Goal: Task Accomplishment & Management: Complete application form

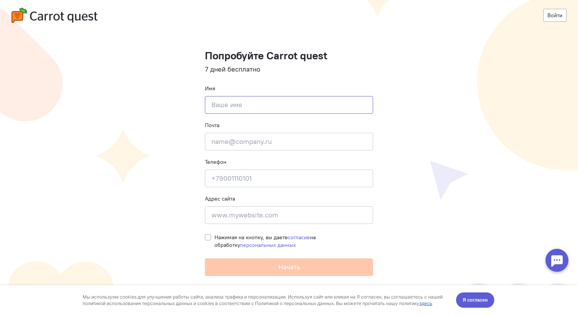
click at [229, 107] on input at bounding box center [289, 105] width 168 height 18
type input "C"
type input "[PERSON_NAME]"
click at [221, 143] on input "email" at bounding box center [289, 142] width 168 height 18
paste input "[EMAIL_ADDRESS][DOMAIN_NAME]"
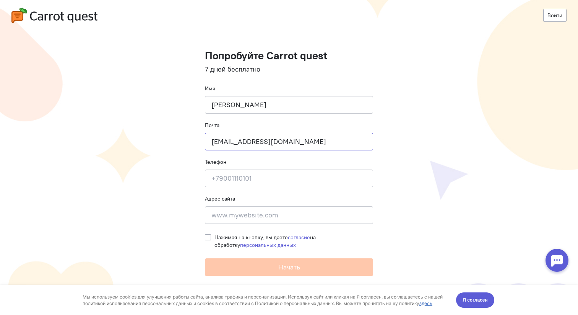
type input "[EMAIL_ADDRESS][DOMAIN_NAME]"
click at [226, 174] on input at bounding box center [289, 178] width 168 height 18
type input "[PHONE_NUMBER]"
type input "[STREET_ADDRESS][PERSON_NAME]"
click at [308, 212] on input "[STREET_ADDRESS][PERSON_NAME]" at bounding box center [289, 215] width 168 height 18
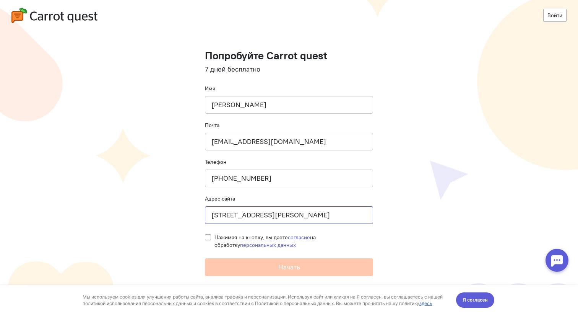
drag, startPoint x: 308, startPoint y: 212, endPoint x: 213, endPoint y: 211, distance: 94.8
click at [213, 211] on input "[STREET_ADDRESS][PERSON_NAME]" at bounding box center [289, 215] width 168 height 18
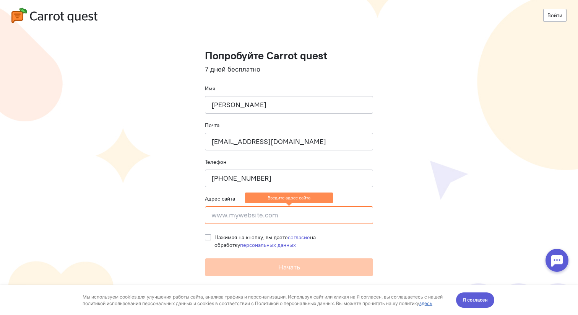
click at [233, 216] on input at bounding box center [289, 215] width 168 height 18
paste input "[URL][DOMAIN_NAME]"
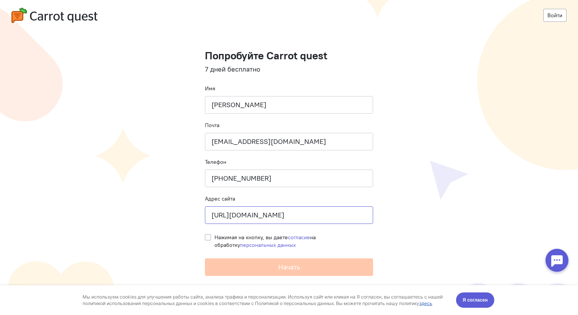
type input "[URL][DOMAIN_NAME]"
click at [215, 238] on label "Нажимая на кнопку, вы даете согласие на обработку персональных данных" at bounding box center [294, 240] width 159 height 15
click at [206, 238] on input "Нажимая на кнопку, вы даете согласие на обработку персональных данных" at bounding box center [208, 236] width 6 height 7
checkbox input "true"
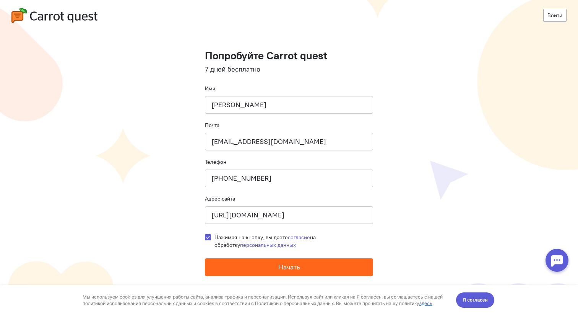
click at [286, 266] on span "Начать" at bounding box center [289, 266] width 22 height 9
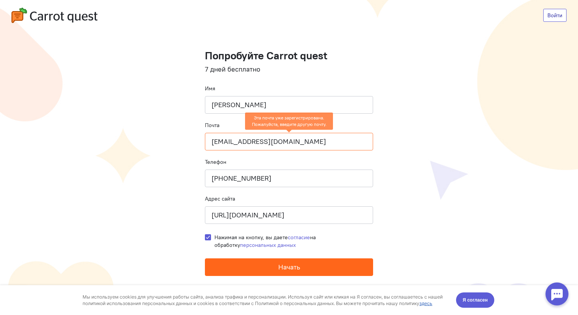
click at [556, 21] on link "Войти" at bounding box center [554, 15] width 23 height 13
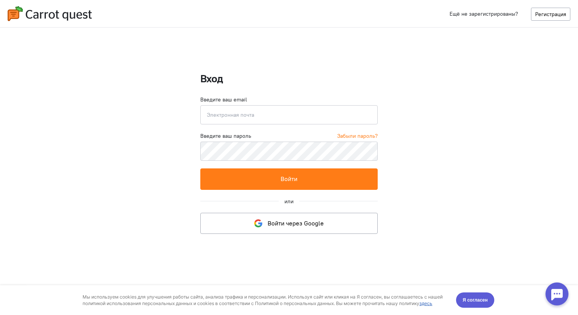
click at [230, 115] on input "email" at bounding box center [288, 114] width 177 height 19
type input "[URL][DOMAIN_NAME]"
drag, startPoint x: 273, startPoint y: 115, endPoint x: 187, endPoint y: 114, distance: 86.0
click at [187, 114] on div "Вход Введите ваш email [URL][DOMAIN_NAME] Введите корректный email Введите ваш …" at bounding box center [289, 157] width 578 height 315
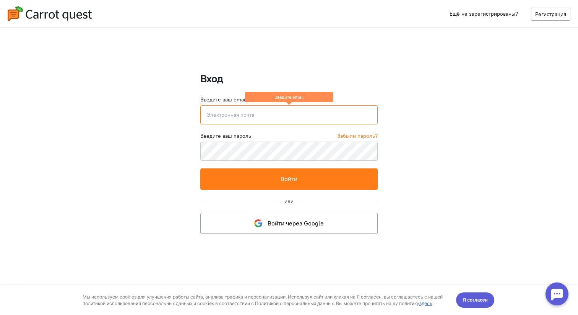
click at [245, 114] on input "email" at bounding box center [288, 114] width 177 height 19
paste input "[EMAIL_ADDRESS][DOMAIN_NAME]"
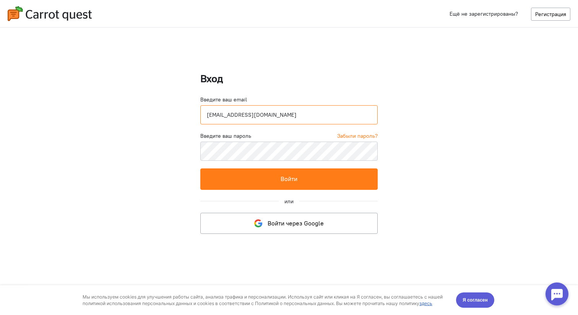
type input "[EMAIL_ADDRESS][DOMAIN_NAME]"
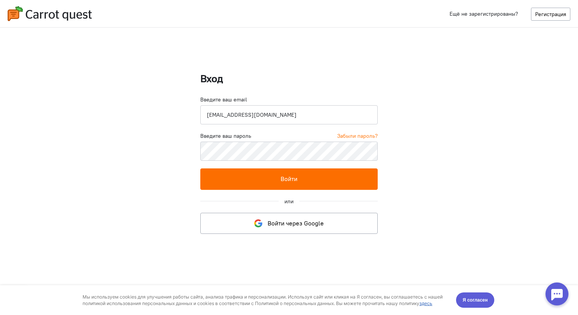
click at [270, 179] on button "Войти" at bounding box center [288, 178] width 177 height 21
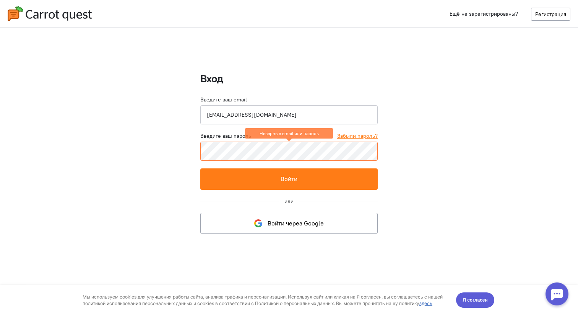
click at [368, 136] on link "Забыли пароль?" at bounding box center [357, 136] width 41 height 8
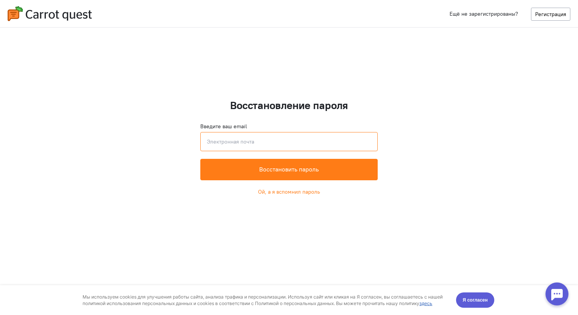
click at [230, 139] on input "email" at bounding box center [288, 141] width 177 height 19
paste input "xegwy1-tojdEt-zopsum"
type input "xegwy1-tojdEt-zopsum"
drag, startPoint x: 281, startPoint y: 136, endPoint x: 207, endPoint y: 137, distance: 74.2
click at [207, 137] on input "xegwy1-tojdEt-zopsum" at bounding box center [288, 141] width 177 height 19
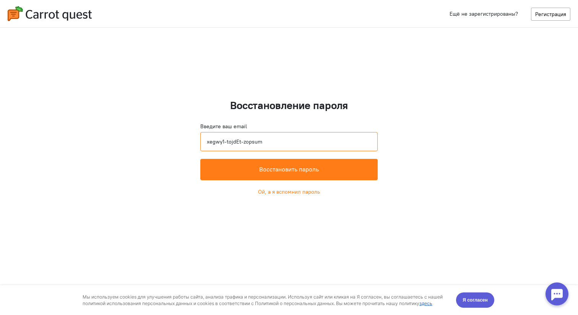
drag, startPoint x: 207, startPoint y: 138, endPoint x: 284, endPoint y: 138, distance: 77.2
click at [284, 138] on input "xegwy1-tojdEt-zopsum" at bounding box center [288, 141] width 177 height 19
drag, startPoint x: 268, startPoint y: 142, endPoint x: 183, endPoint y: 141, distance: 85.3
click at [183, 141] on div "Восстановление пароля Введите ваш email xegwy1-tojdEt-zopsum Введите корректный…" at bounding box center [289, 157] width 578 height 315
click at [230, 146] on input "email" at bounding box center [288, 141] width 177 height 19
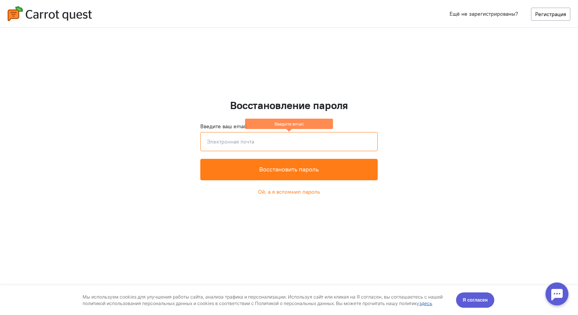
paste input "[EMAIL_ADDRESS][DOMAIN_NAME]"
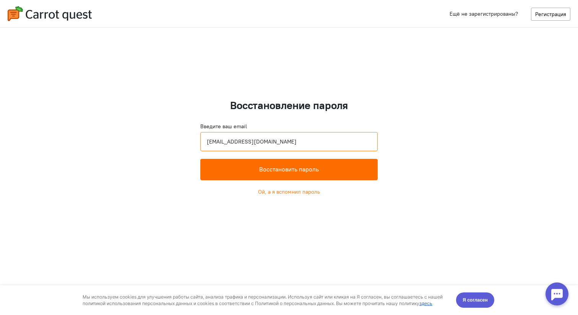
type input "[EMAIL_ADDRESS][DOMAIN_NAME]"
click at [265, 172] on button "Восстановить пароль" at bounding box center [288, 169] width 177 height 21
